Goal: Information Seeking & Learning: Learn about a topic

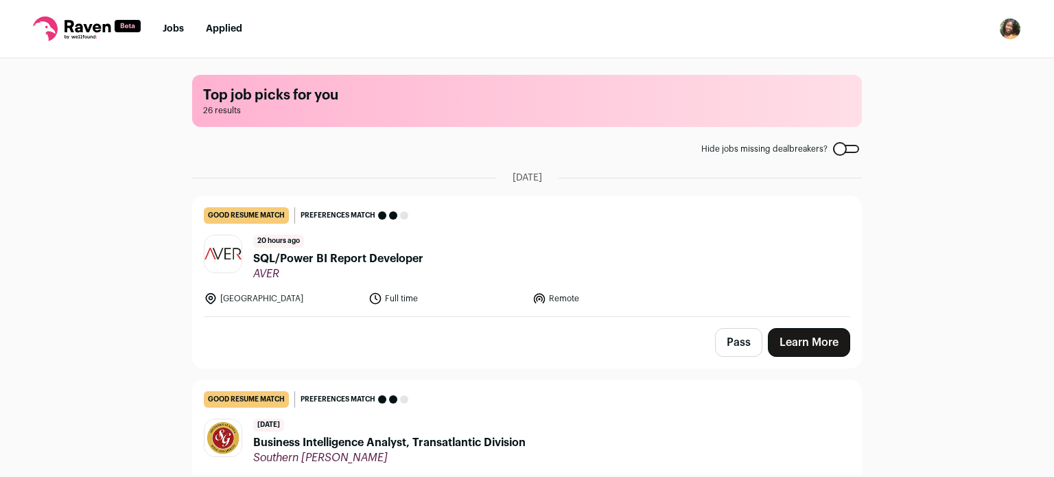
click at [128, 334] on div "Top job picks for you 26 results Hide jobs missing dealbreakers? [DATE] good re…" at bounding box center [527, 266] width 1054 height 417
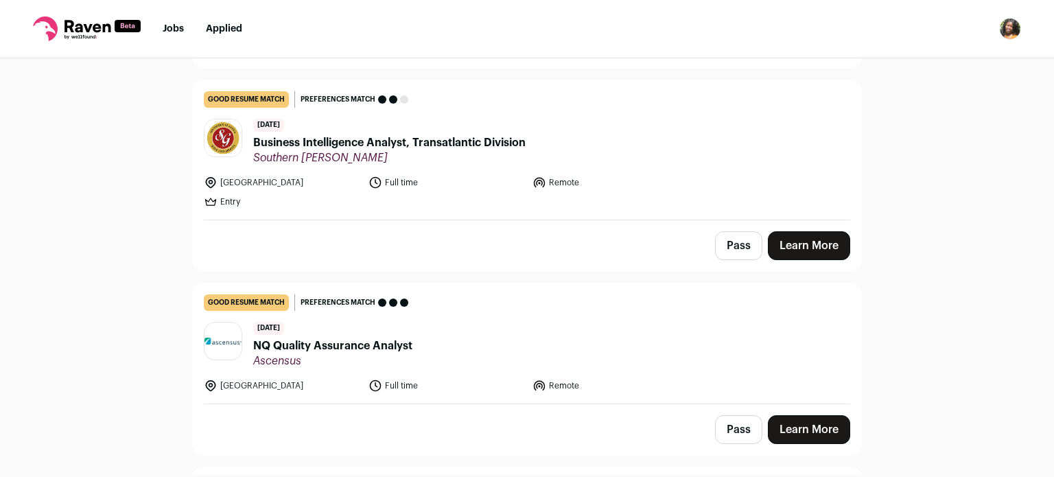
scroll to position [302, 0]
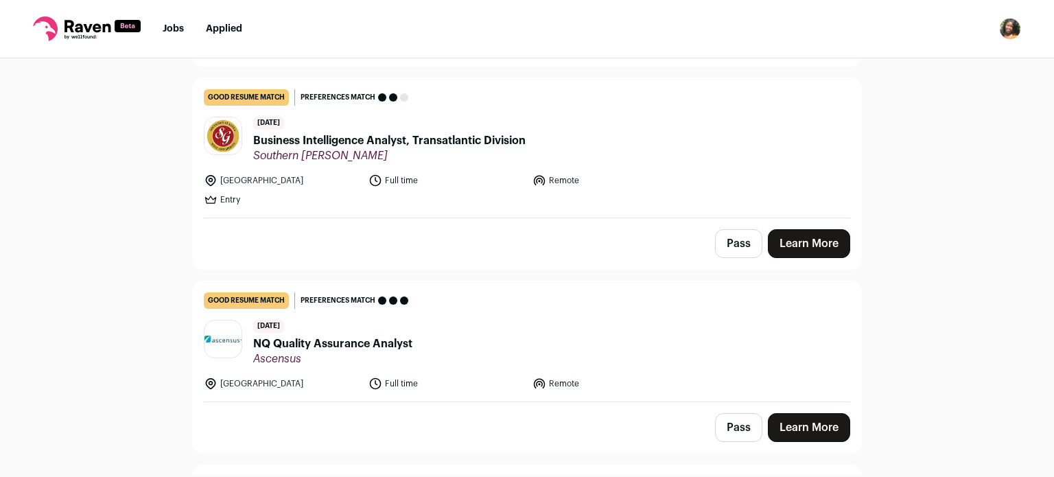
click at [373, 138] on span "Business Intelligence Analyst, Transatlantic Division" at bounding box center [389, 140] width 272 height 16
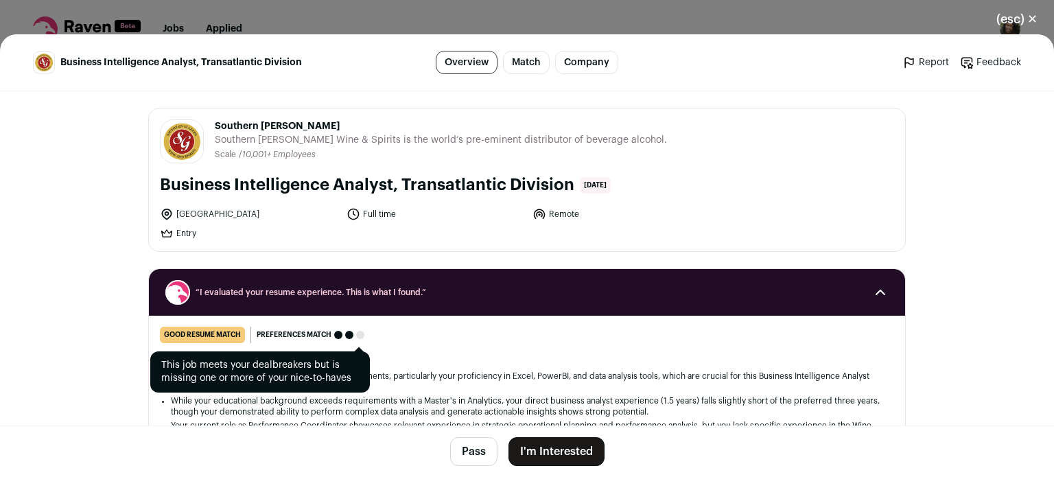
click at [361, 341] on div "Preferences match" at bounding box center [310, 335] width 119 height 16
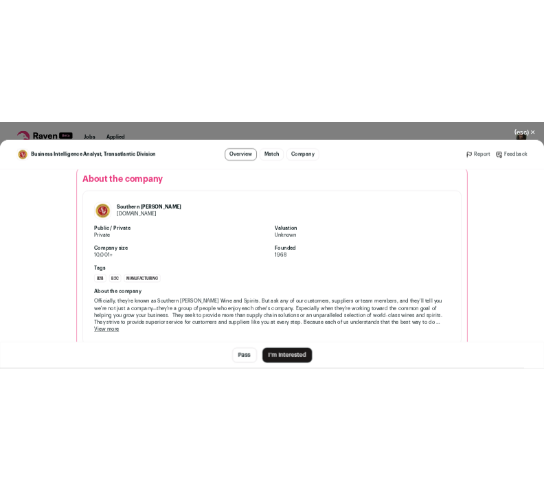
scroll to position [1851, 0]
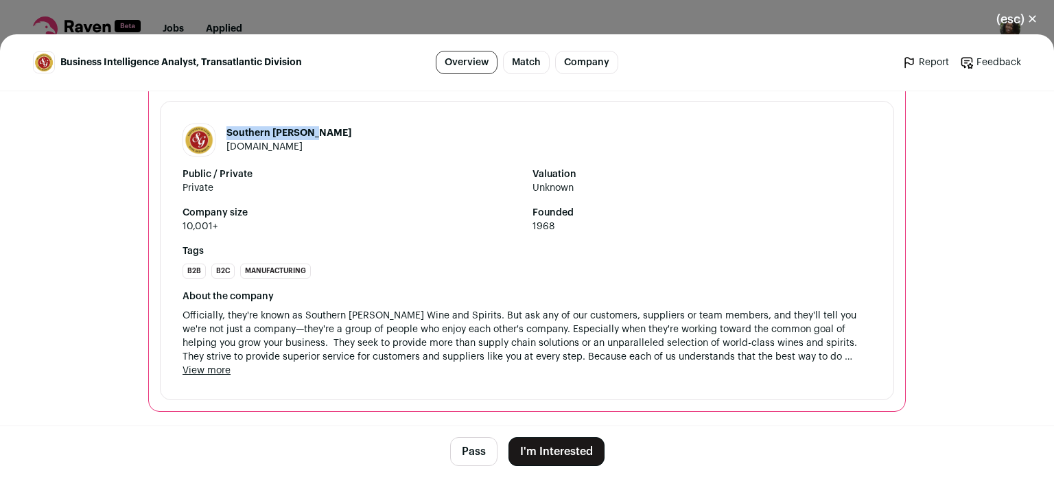
drag, startPoint x: 314, startPoint y: 137, endPoint x: 220, endPoint y: 132, distance: 94.2
click at [226, 132] on h1 "Southern [PERSON_NAME]" at bounding box center [288, 133] width 125 height 14
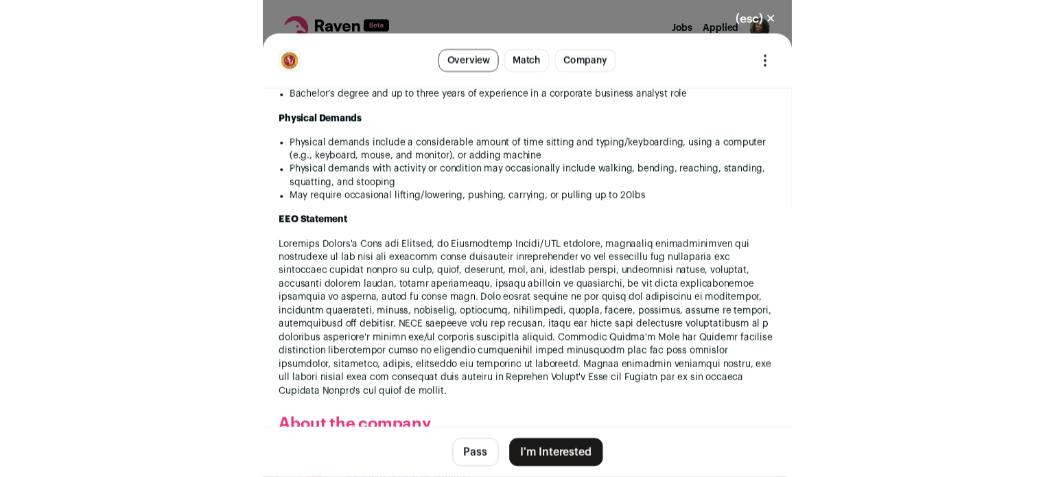
scroll to position [1785, 0]
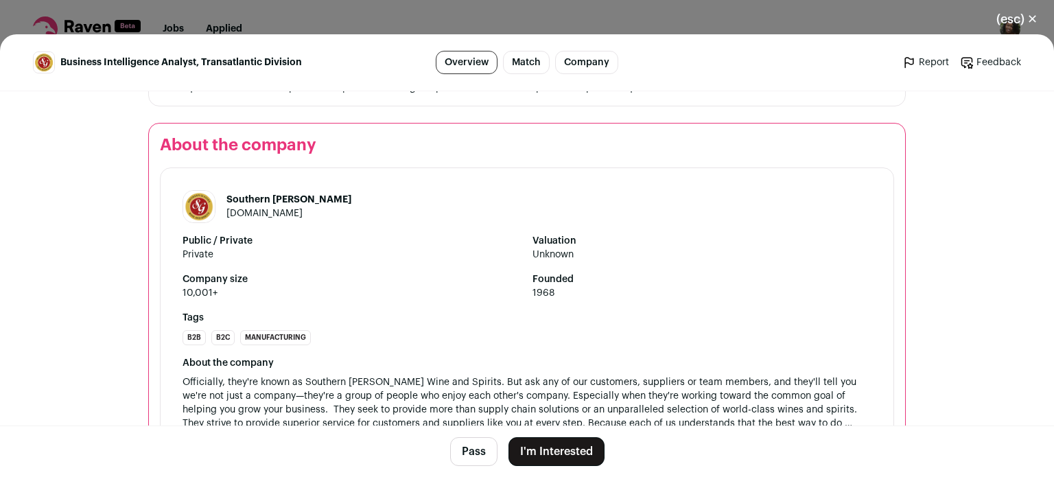
click at [365, 21] on div "(esc) ✕ Business Intelligence Analyst, Transatlantic Division Overview Match Co…" at bounding box center [527, 238] width 1054 height 477
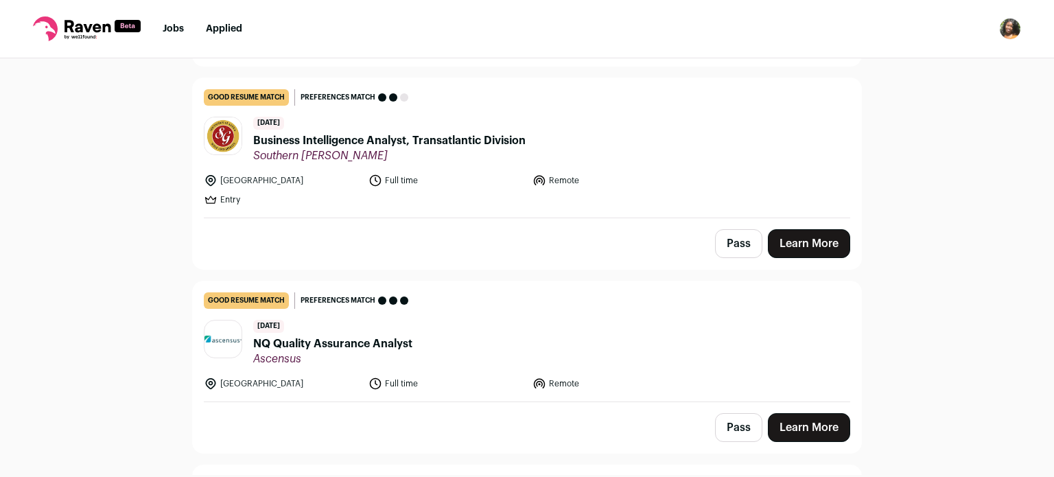
click at [101, 279] on div "Top job picks for you 26 results Hide jobs missing dealbreakers? [DATE] good re…" at bounding box center [527, 266] width 1054 height 417
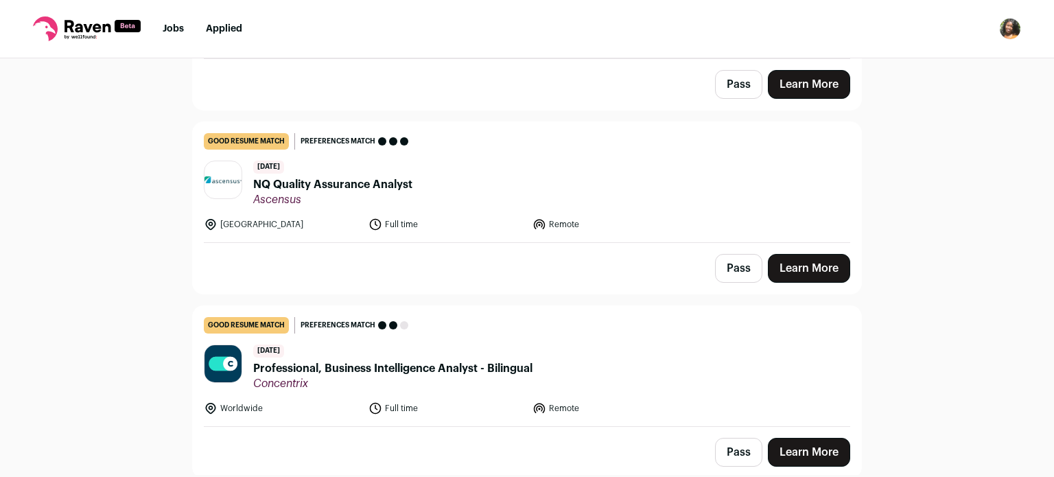
scroll to position [467, 0]
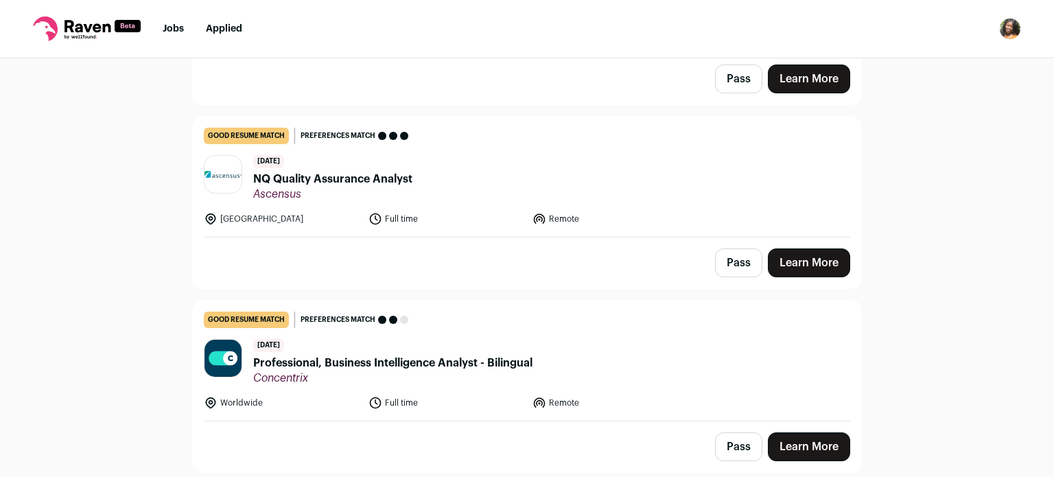
click at [344, 183] on span "NQ Quality Assurance Analyst" at bounding box center [332, 179] width 159 height 16
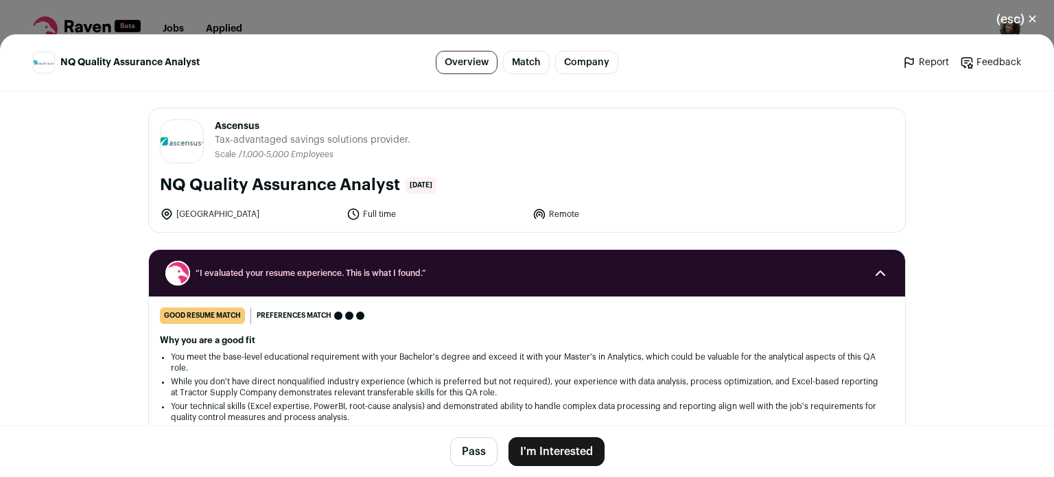
scroll to position [494, 0]
click at [301, 362] on li "You meet the base-level educational requirement with your Bachelor's degree and…" at bounding box center [527, 362] width 712 height 22
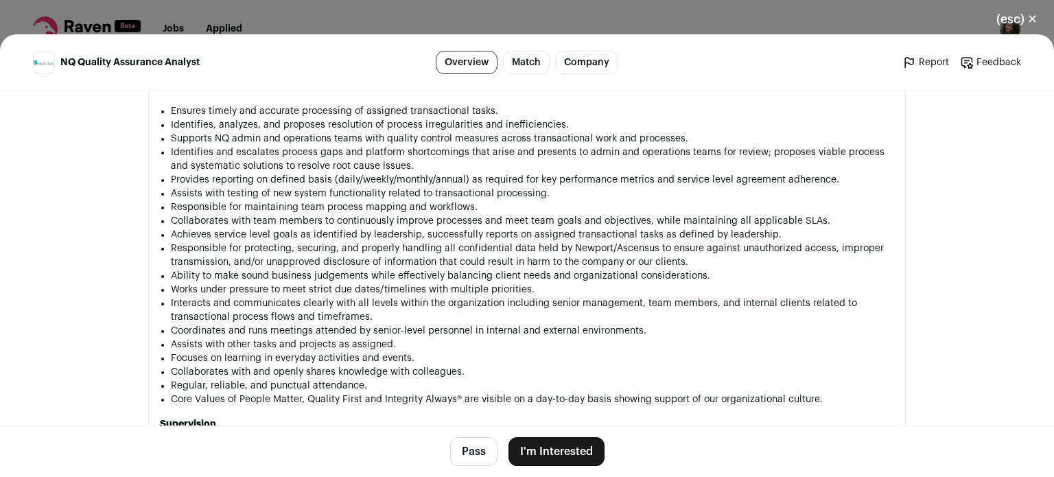
scroll to position [852, 0]
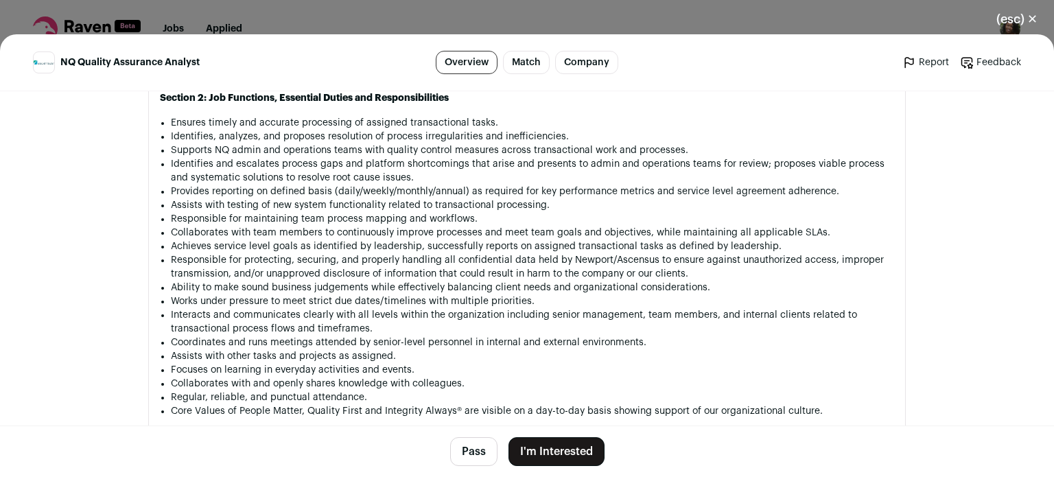
click at [639, 25] on div "(esc) ✕ NQ Quality Assurance Analyst Overview Match Company Report Feedback Rep…" at bounding box center [527, 238] width 1054 height 477
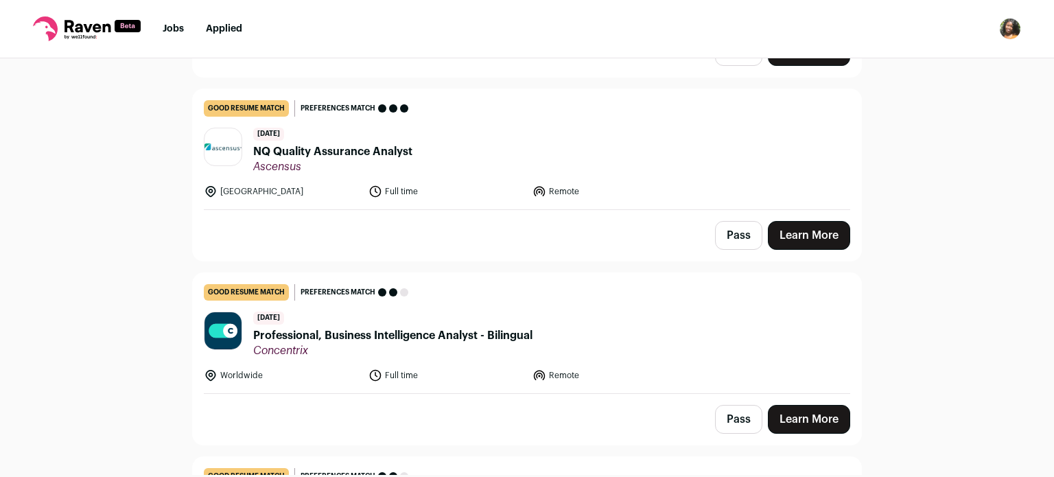
click at [879, 289] on div "Top job picks for you 26 results Hide jobs missing dealbreakers? [DATE] good re…" at bounding box center [527, 266] width 1054 height 417
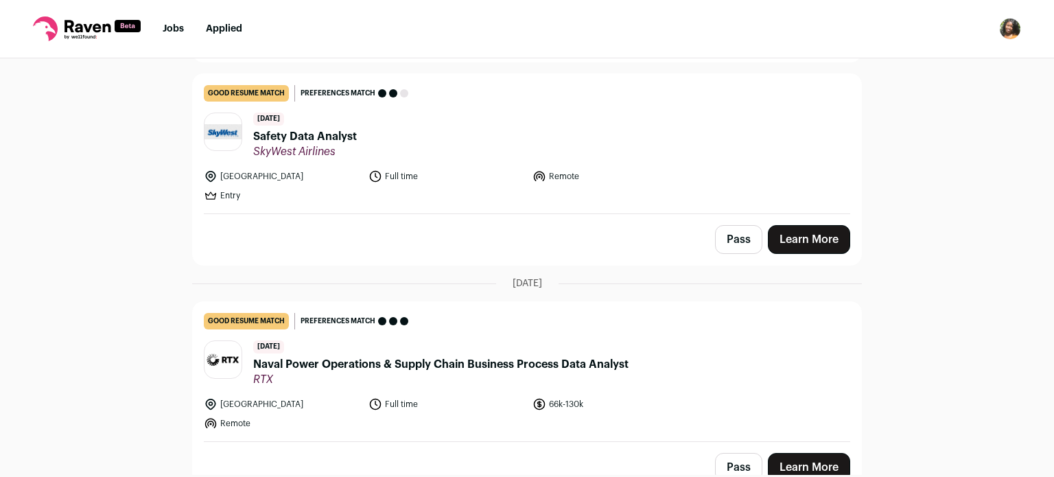
scroll to position [879, 0]
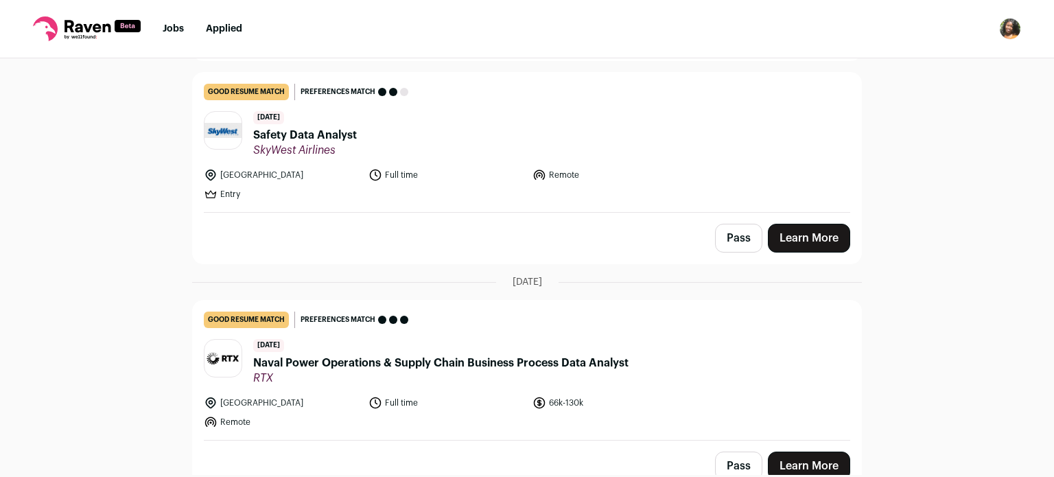
click at [337, 144] on span "SkyWest Airlines" at bounding box center [305, 150] width 104 height 14
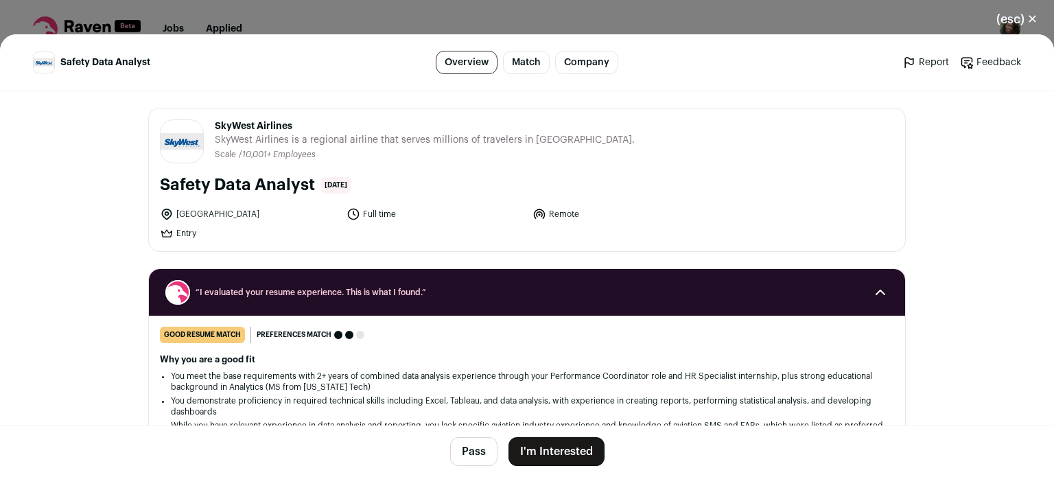
scroll to position [906, 0]
click at [329, 369] on div "Why you are a good fit You meet the base requirements with 2+ years of combined…" at bounding box center [527, 410] width 734 height 113
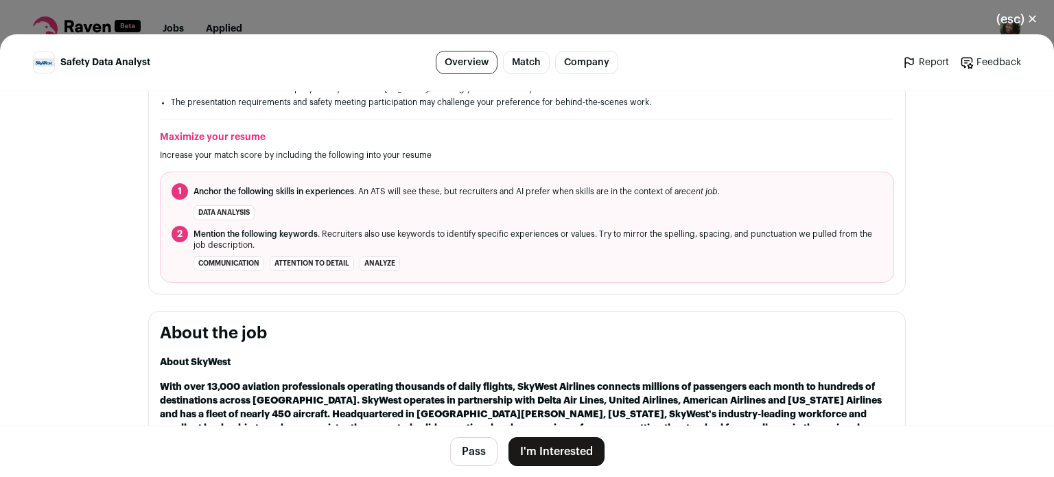
scroll to position [467, 0]
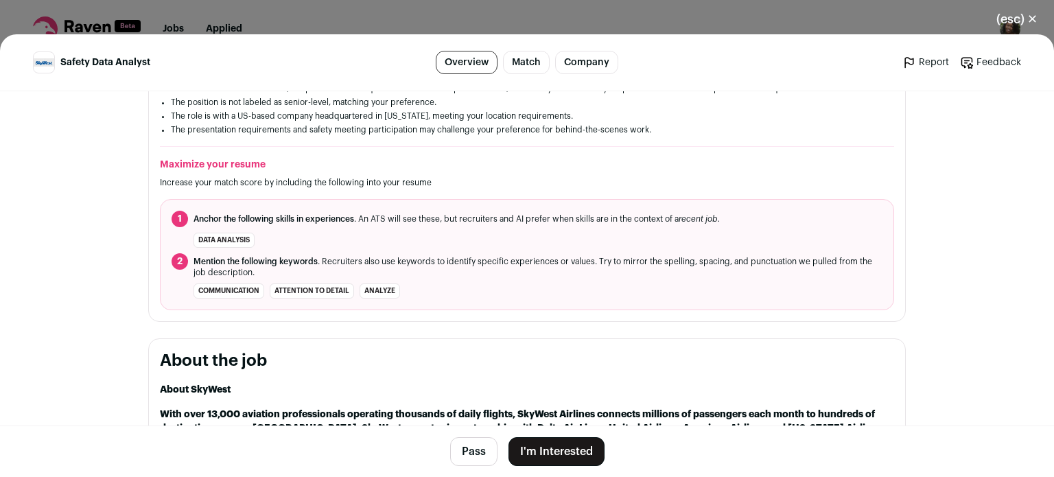
click at [644, 19] on div "(esc) ✕ Safety Data Analyst Overview Match Company Report Feedback Report Feedb…" at bounding box center [527, 238] width 1054 height 477
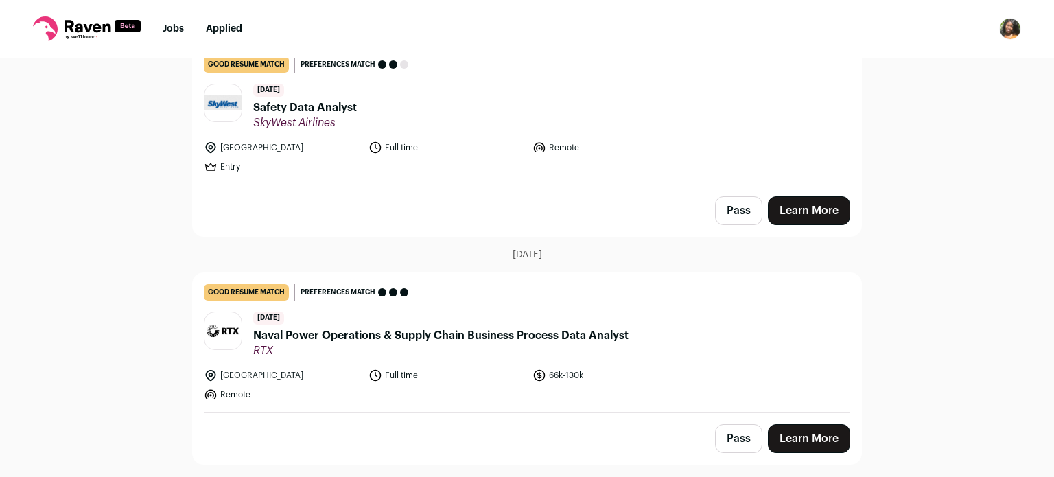
click at [494, 348] on span "RTX" at bounding box center [440, 351] width 375 height 14
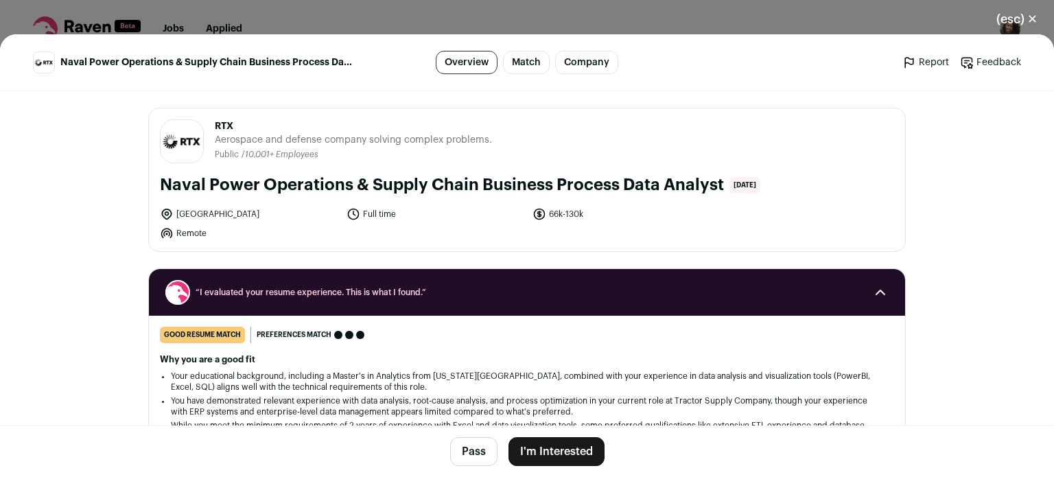
scroll to position [933, 0]
click at [491, 397] on li "You have demonstrated relevant experience with data analysis, root-cause analys…" at bounding box center [527, 406] width 712 height 22
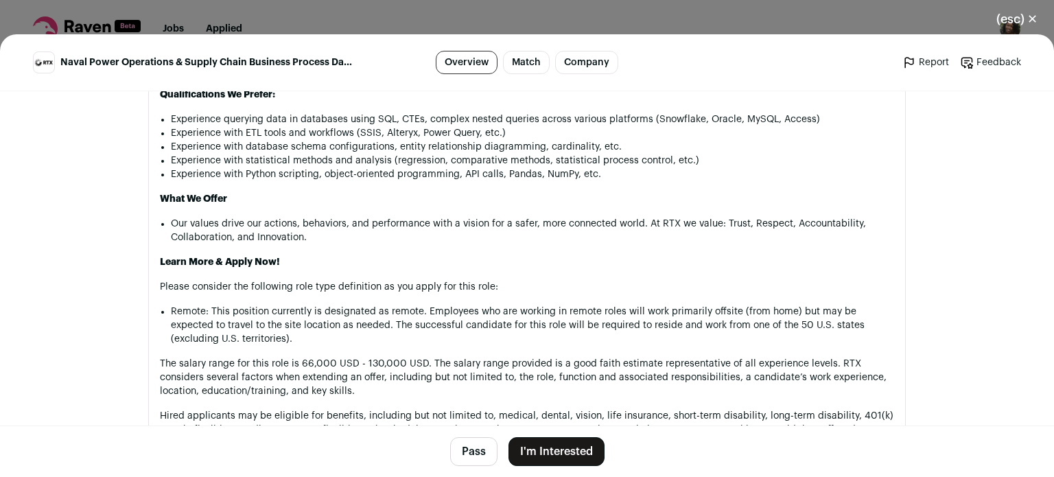
scroll to position [1592, 0]
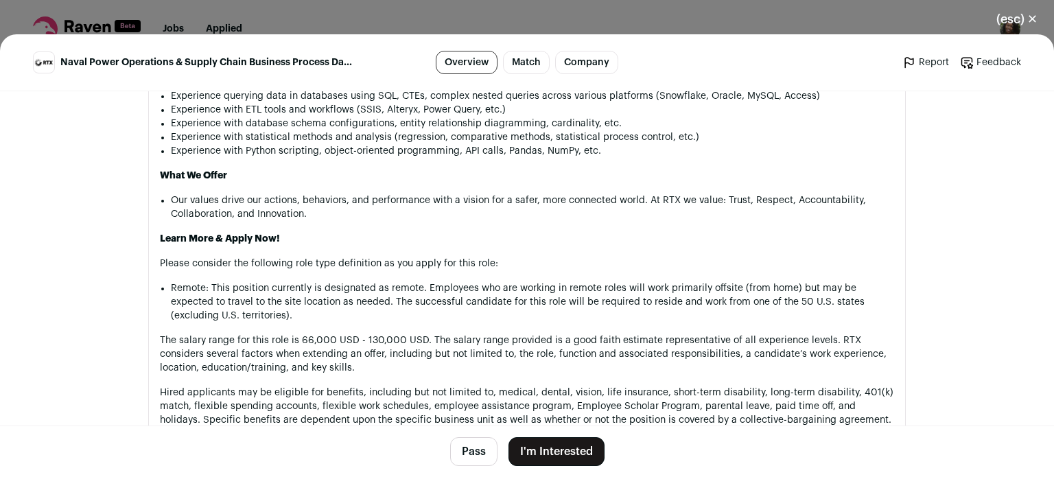
click at [1027, 17] on button "(esc) ✕" at bounding box center [1017, 19] width 74 height 30
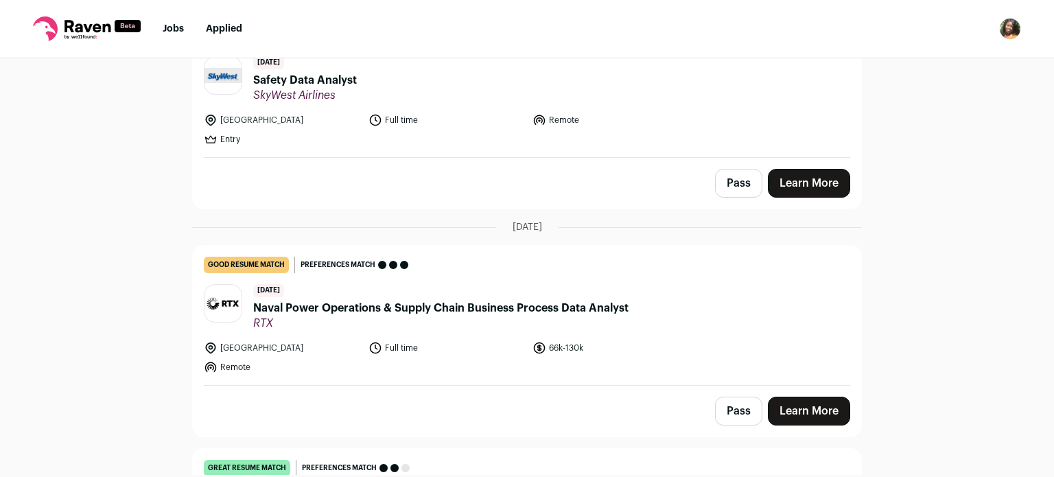
click at [922, 254] on div "Top job picks for you 26 results Hide jobs missing dealbreakers? [DATE] good re…" at bounding box center [527, 266] width 1054 height 417
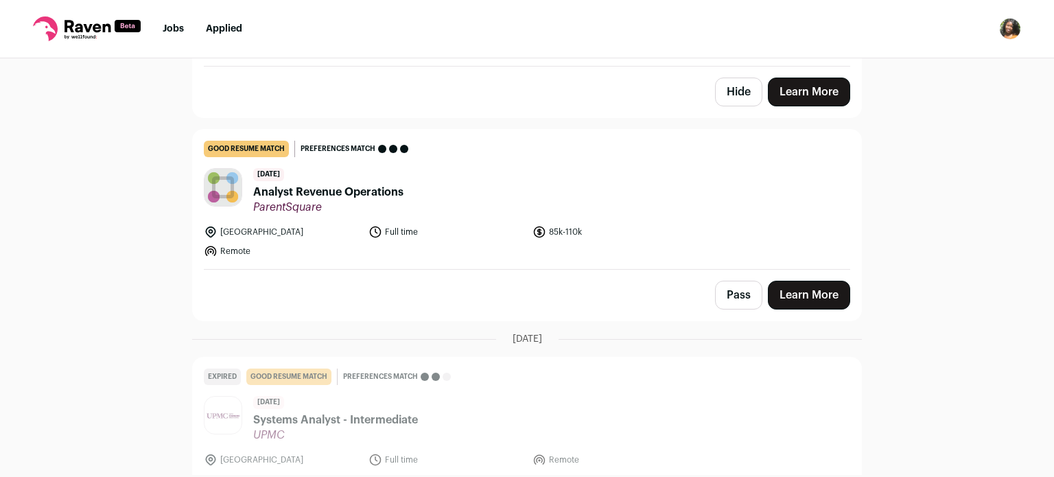
scroll to position [3185, 0]
